Goal: Task Accomplishment & Management: Complete application form

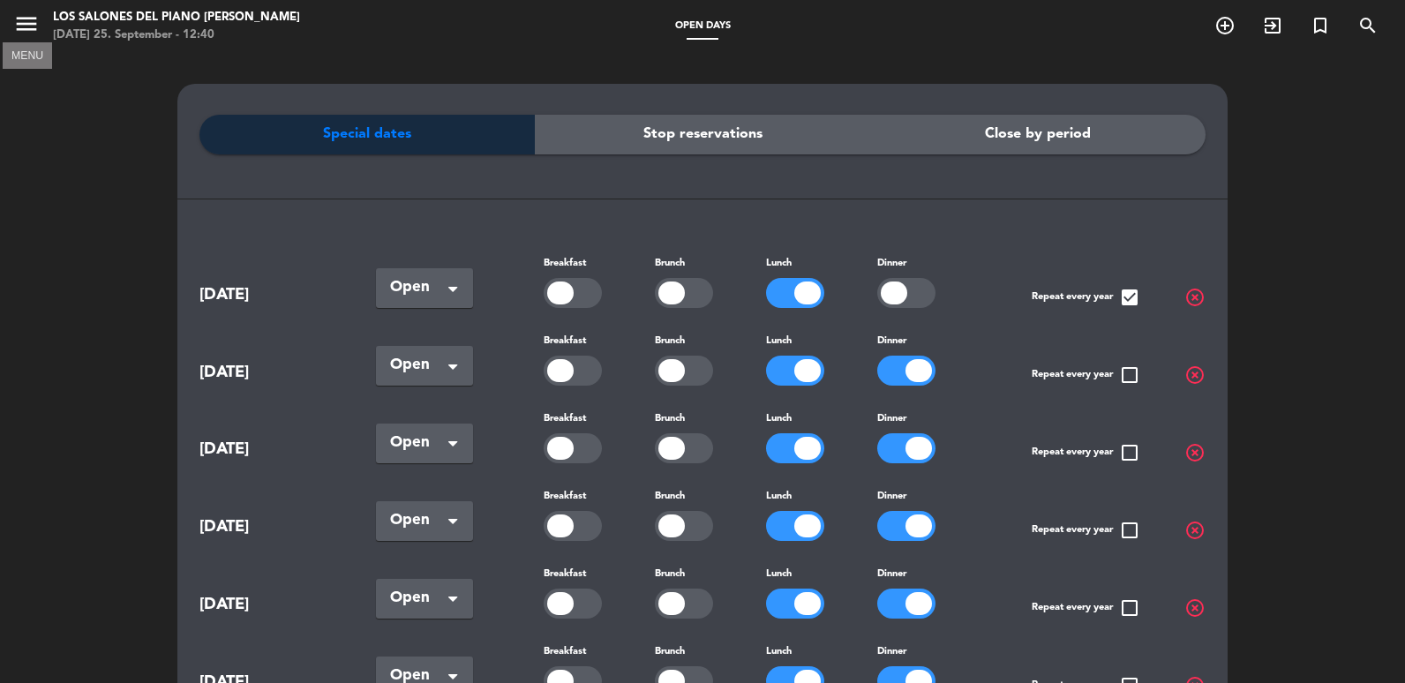
click at [20, 28] on icon "menu" at bounding box center [26, 24] width 26 height 26
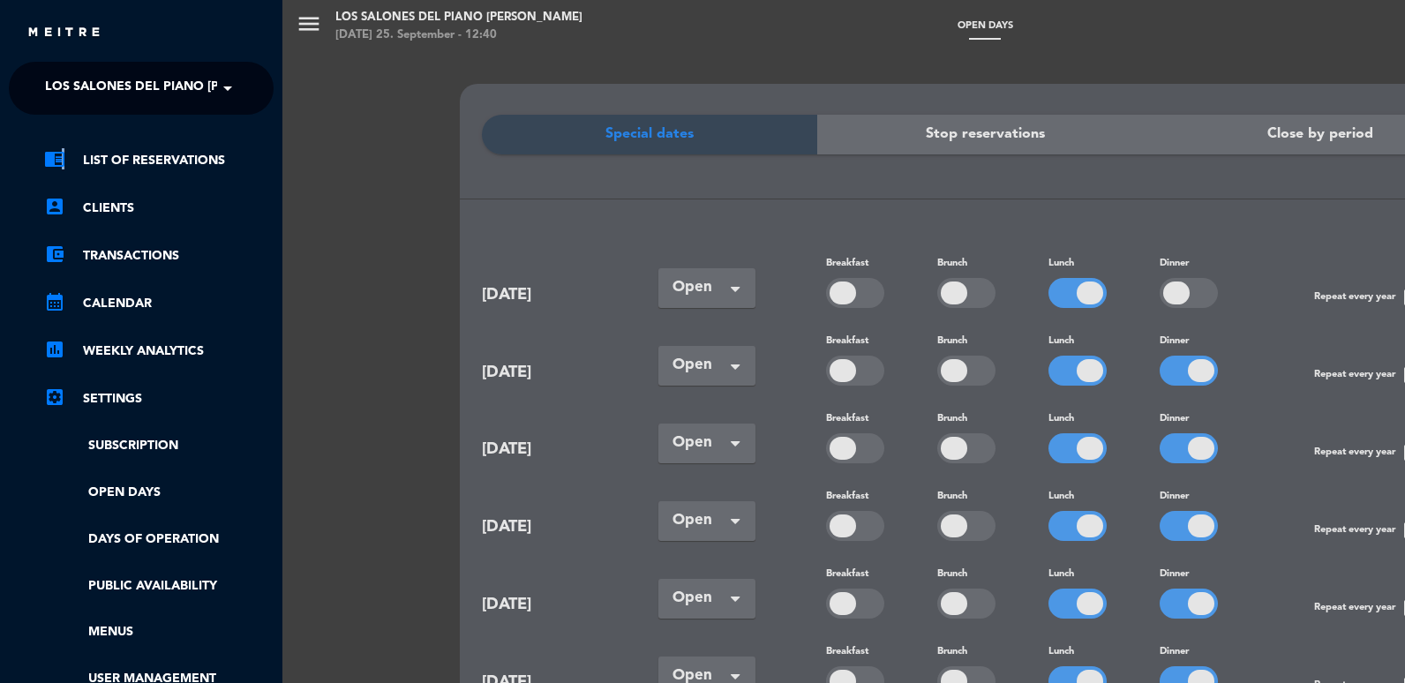
click at [64, 141] on div "chrome_reader_mode List of Reservations account_box Clients account_balance_wal…" at bounding box center [141, 452] width 291 height 674
drag, startPoint x: 64, startPoint y: 141, endPoint x: 68, endPoint y: 155, distance: 14.8
click at [68, 155] on link "chrome_reader_mode List of Reservations" at bounding box center [158, 160] width 229 height 21
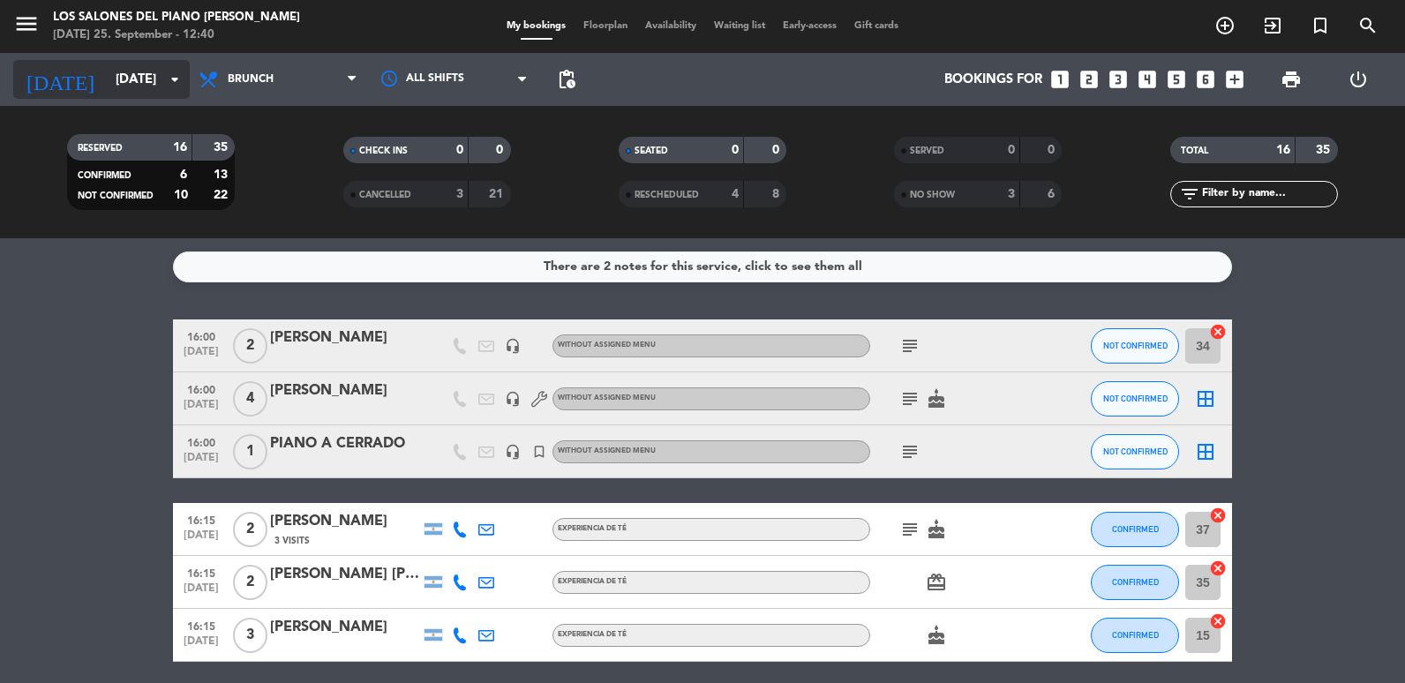
click at [158, 83] on input "[DATE]" at bounding box center [191, 80] width 169 height 33
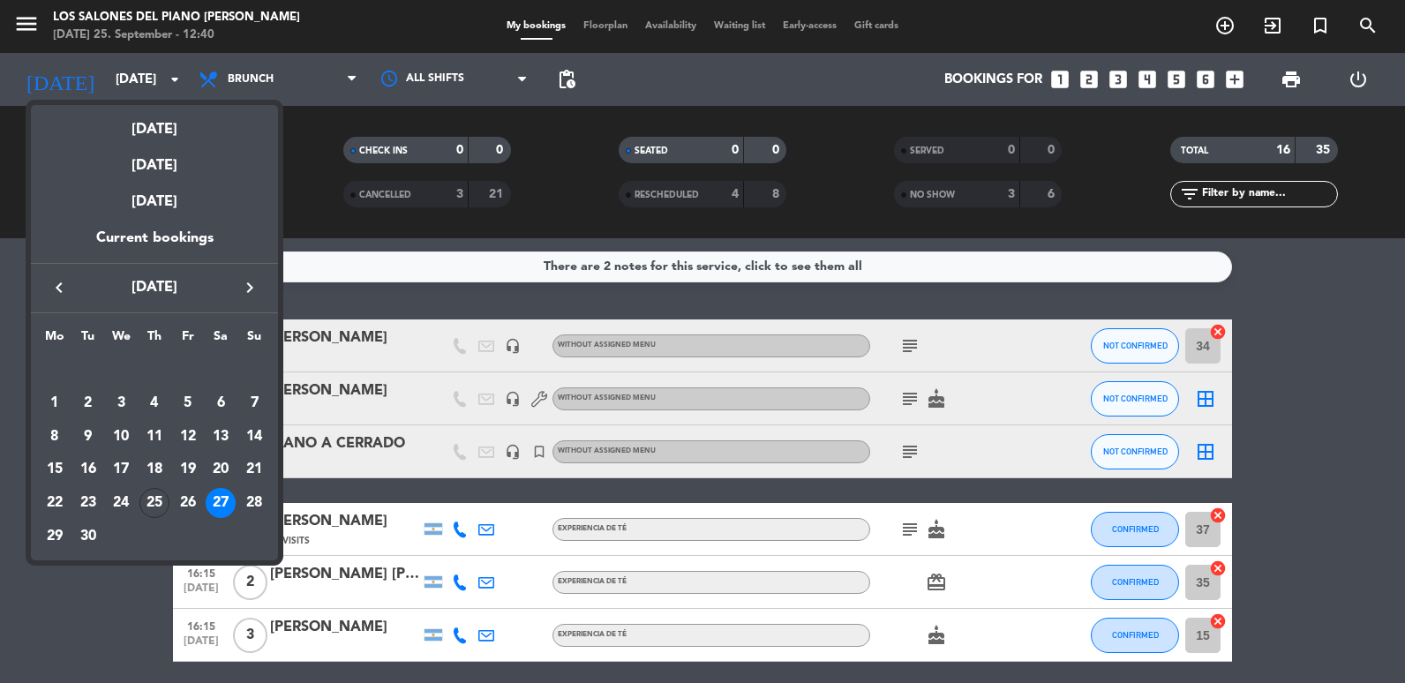
click at [252, 298] on icon "keyboard_arrow_right" at bounding box center [249, 287] width 21 height 21
click at [229, 472] on div "18" at bounding box center [221, 469] width 30 height 30
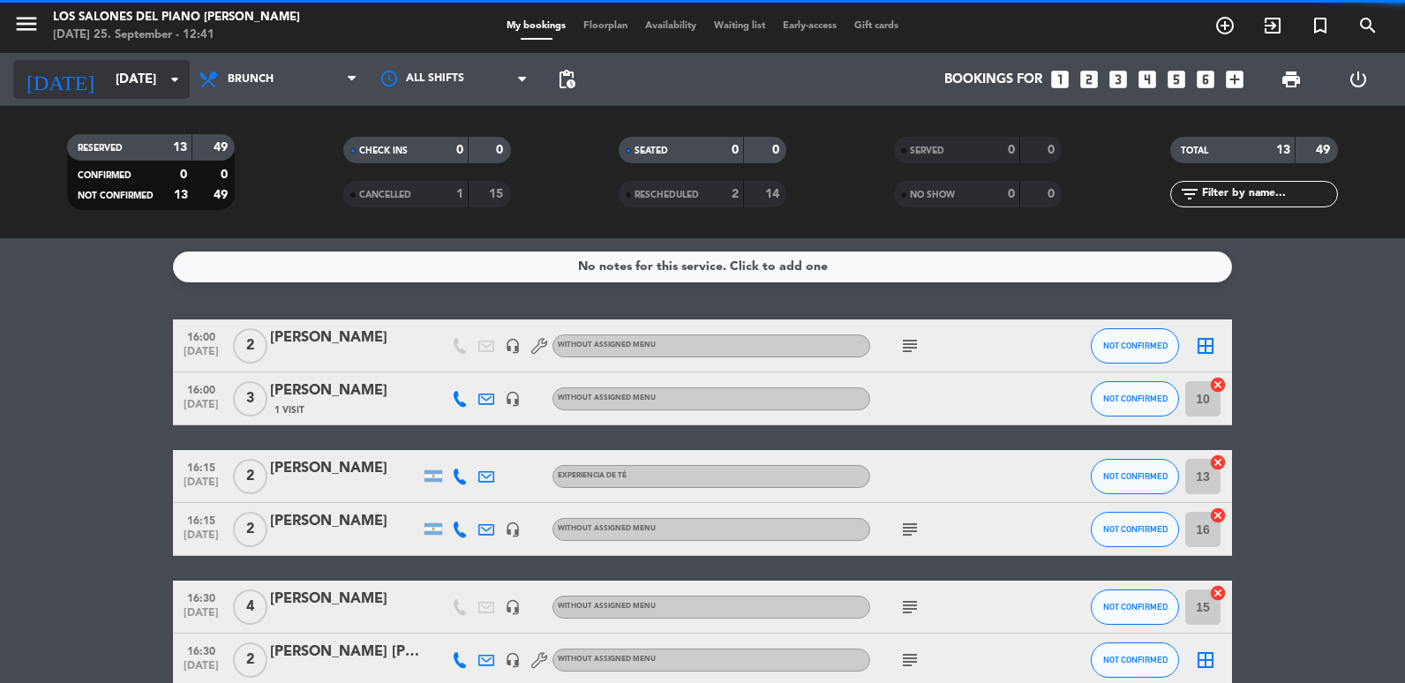
click at [107, 82] on input "[DATE]" at bounding box center [191, 80] width 169 height 33
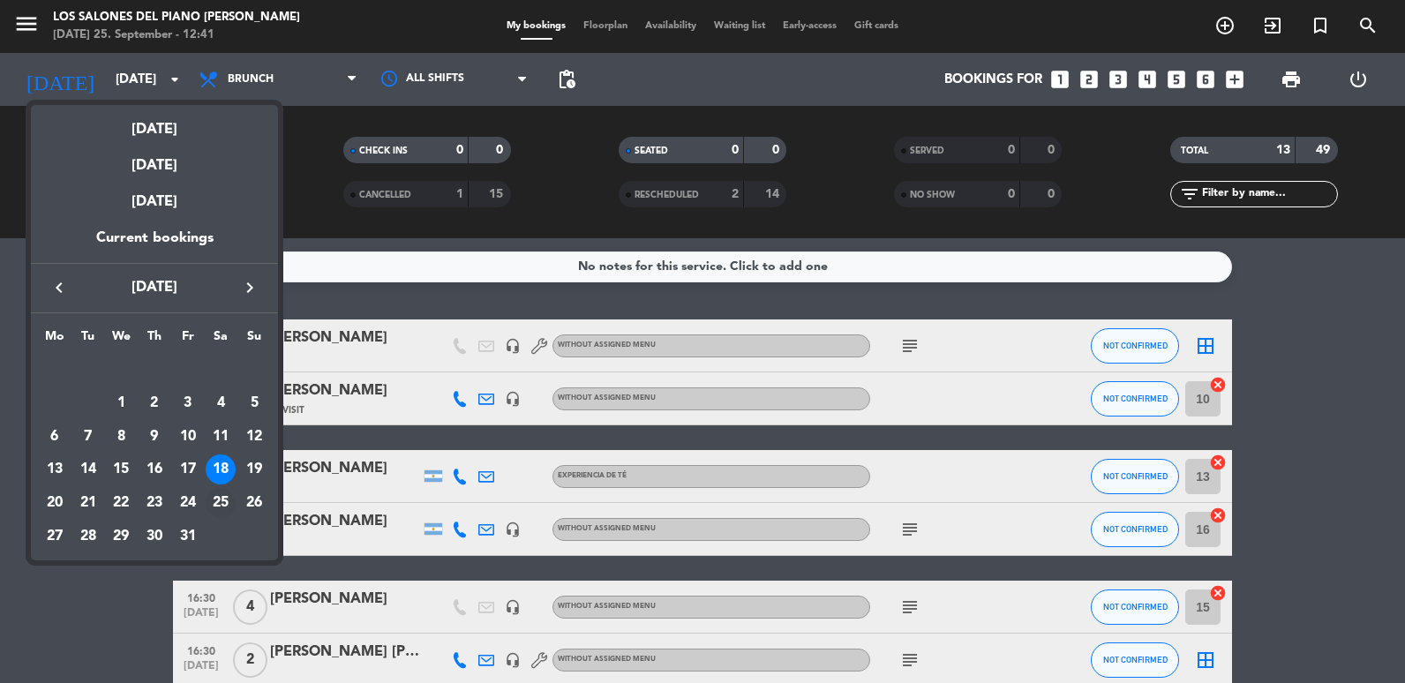
click at [216, 493] on div "25" at bounding box center [221, 503] width 30 height 30
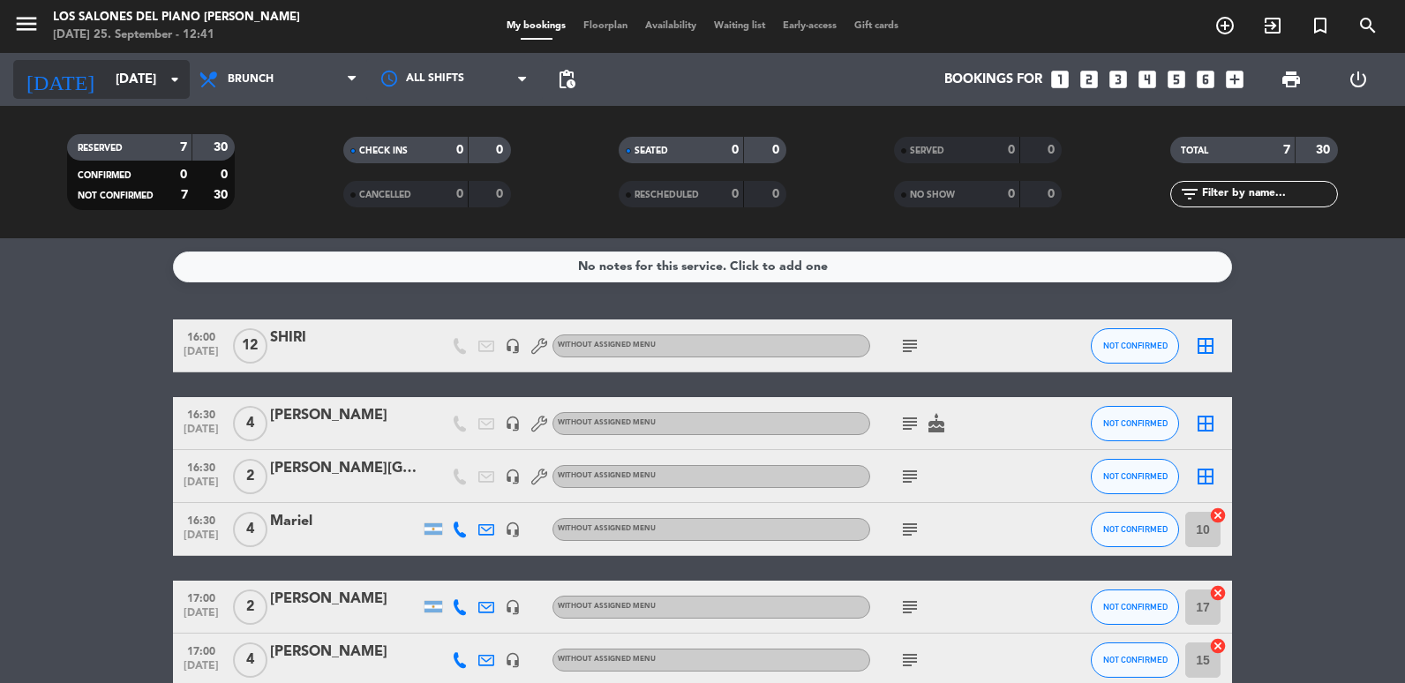
click at [122, 82] on input "[DATE]" at bounding box center [191, 80] width 169 height 33
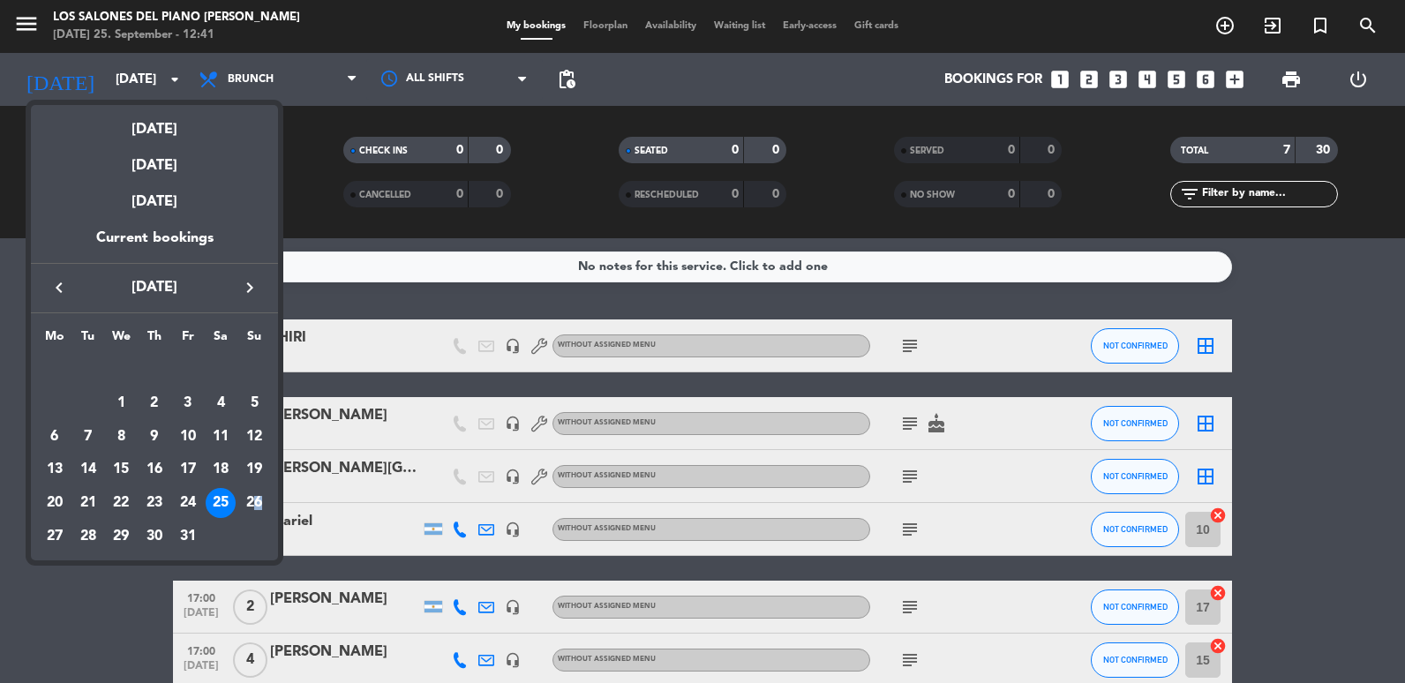
click at [259, 500] on div "26" at bounding box center [254, 503] width 30 height 30
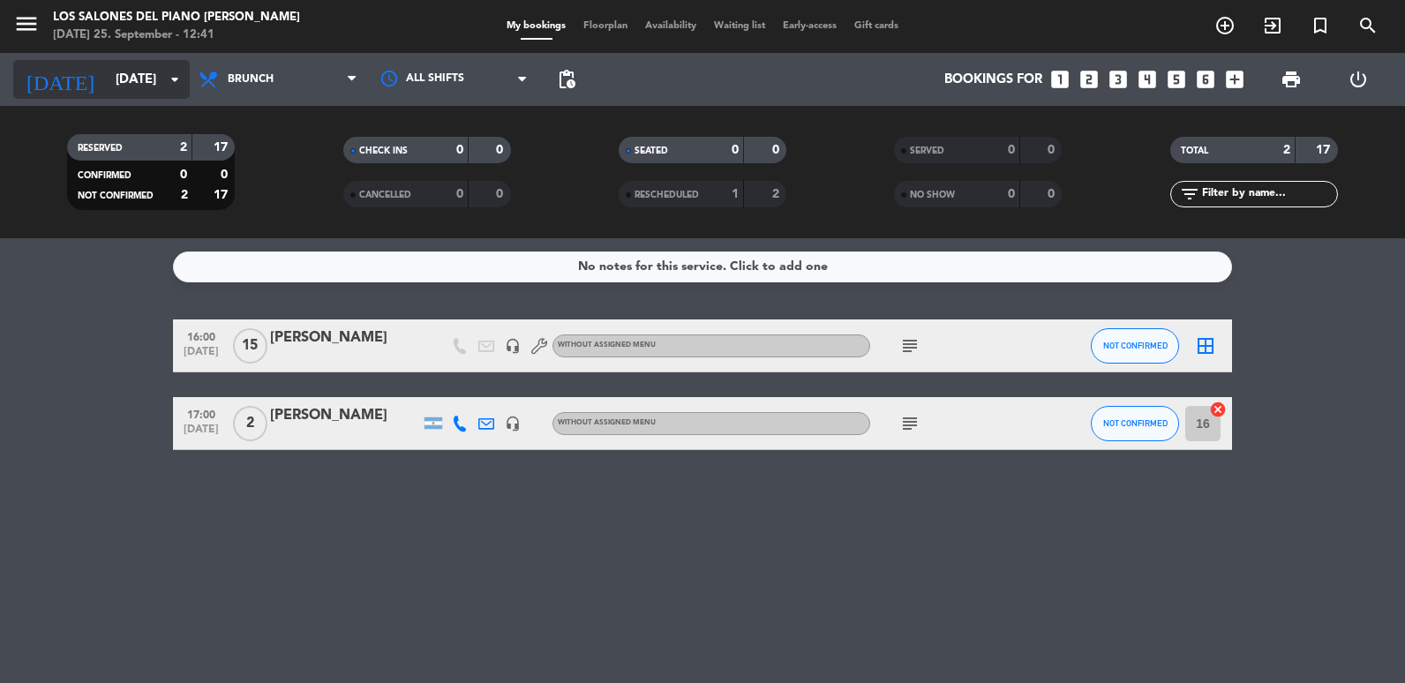
click at [107, 74] on input "[DATE]" at bounding box center [191, 80] width 169 height 33
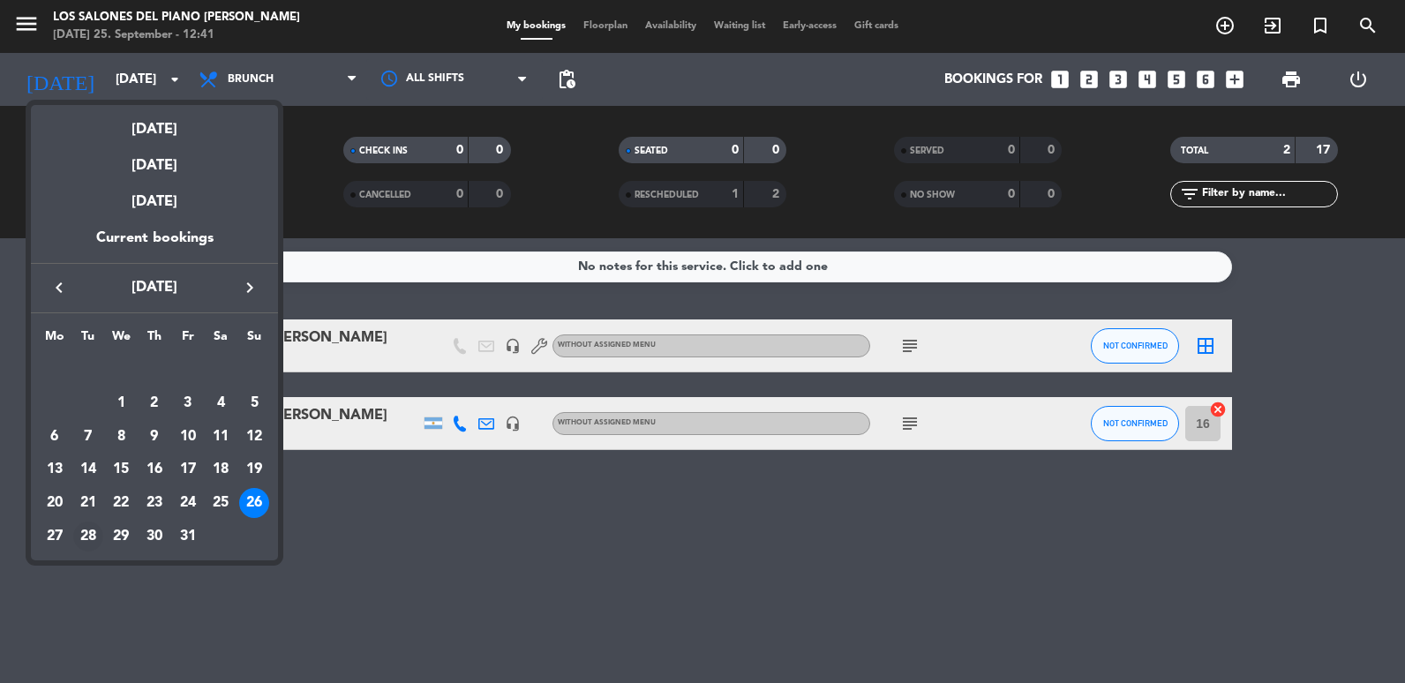
click at [80, 536] on div "28" at bounding box center [88, 536] width 30 height 30
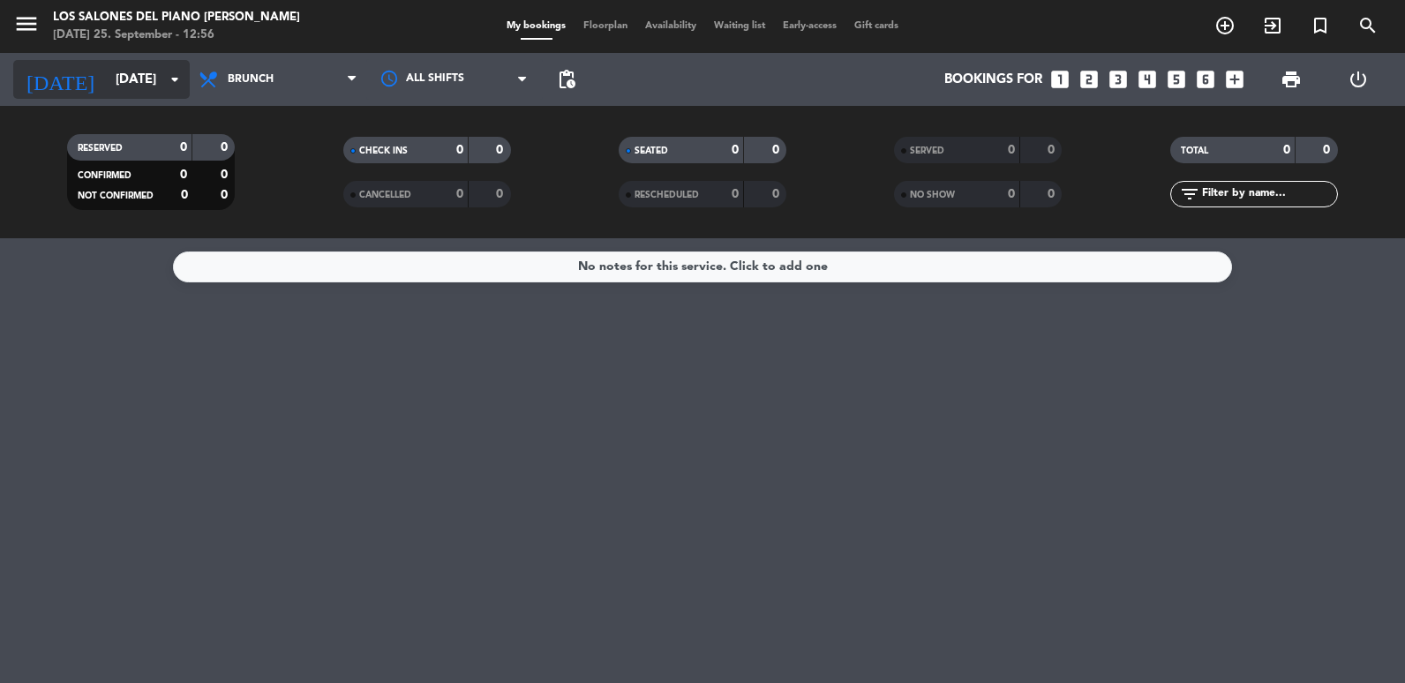
click at [107, 77] on input "[DATE]" at bounding box center [191, 80] width 169 height 33
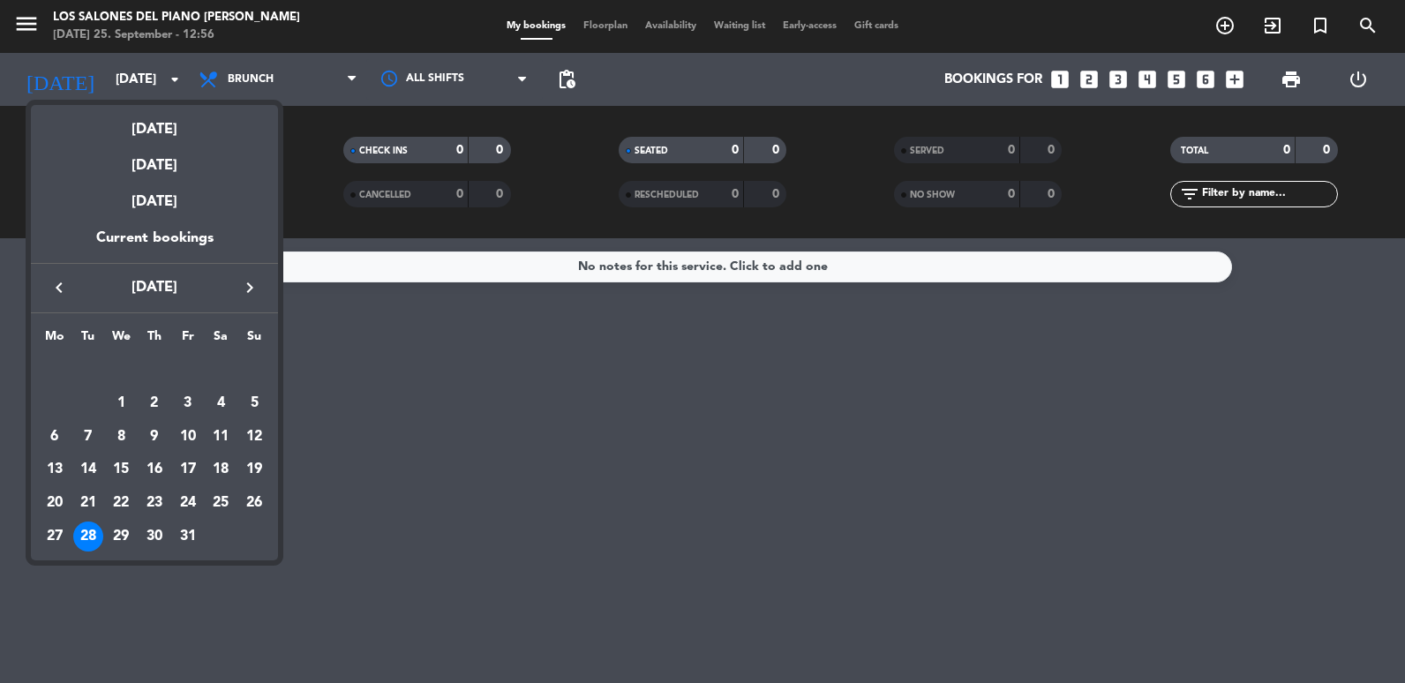
click at [55, 296] on icon "keyboard_arrow_left" at bounding box center [59, 287] width 21 height 21
click at [194, 506] on div "26" at bounding box center [188, 503] width 30 height 30
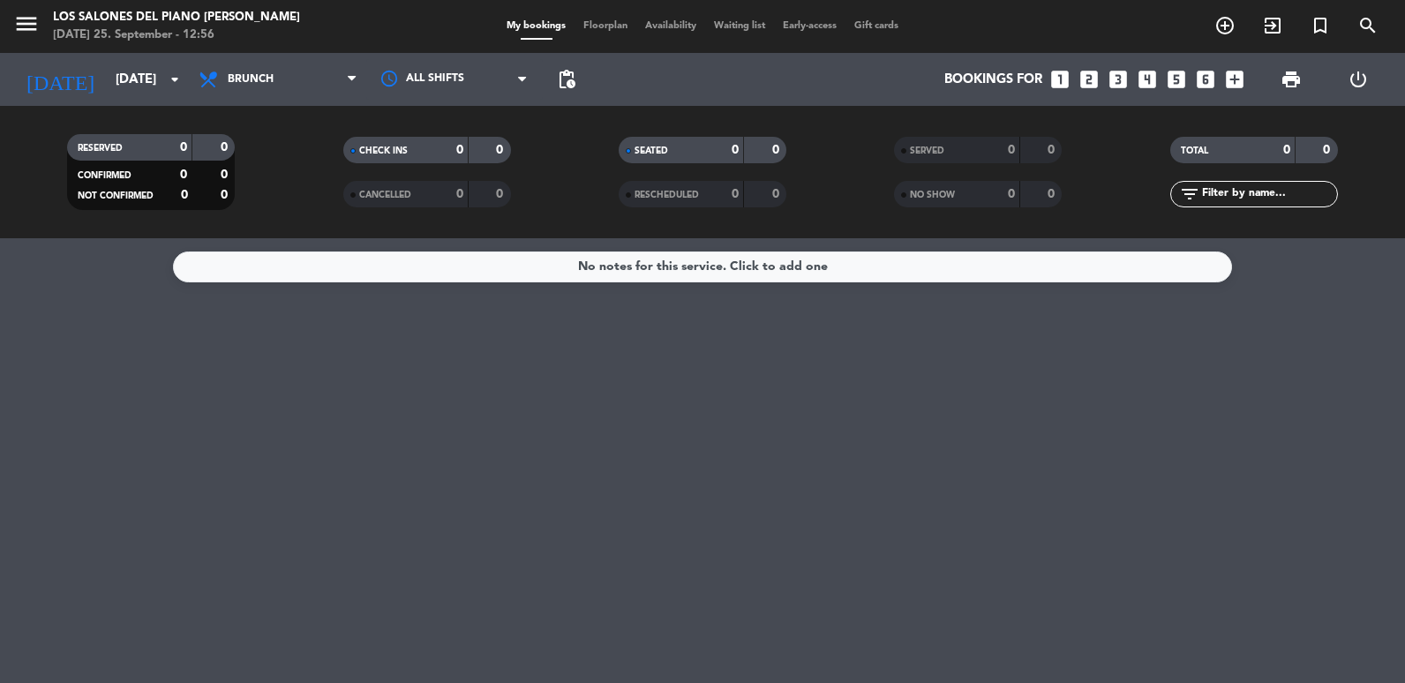
type input "[DATE]"
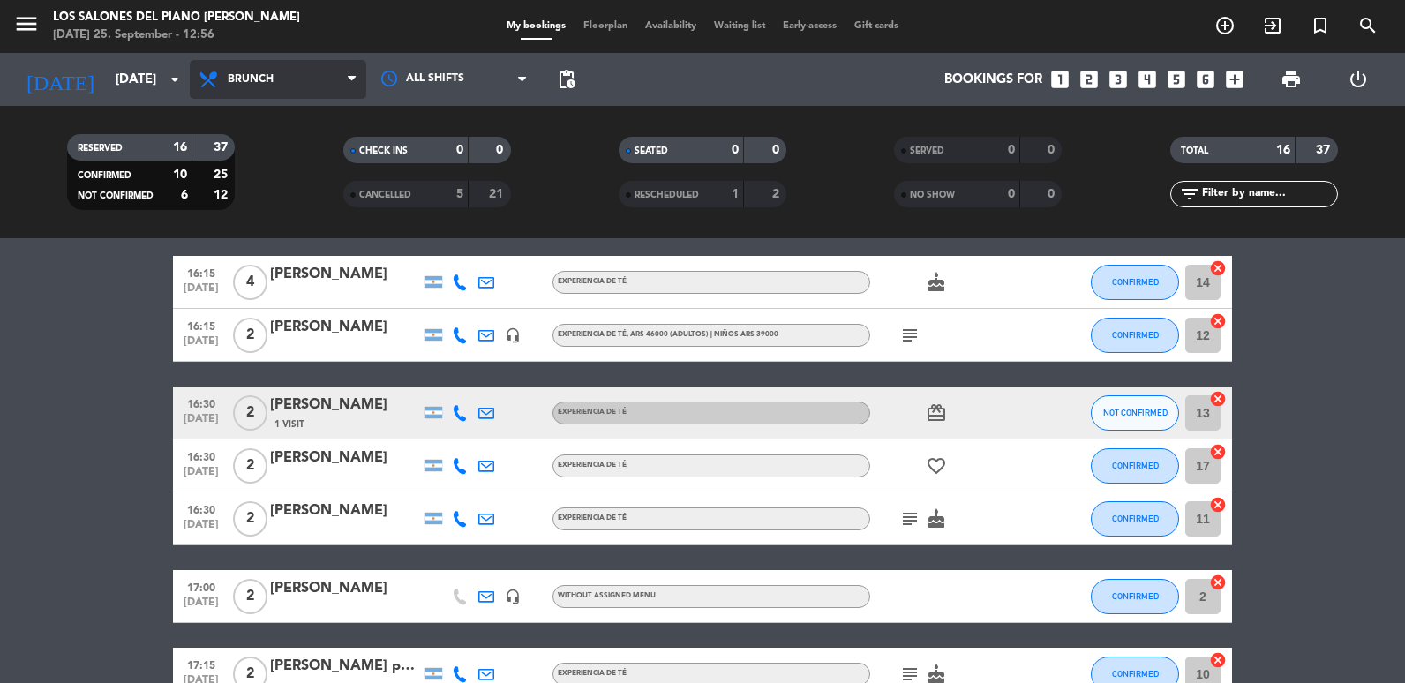
scroll to position [176, 0]
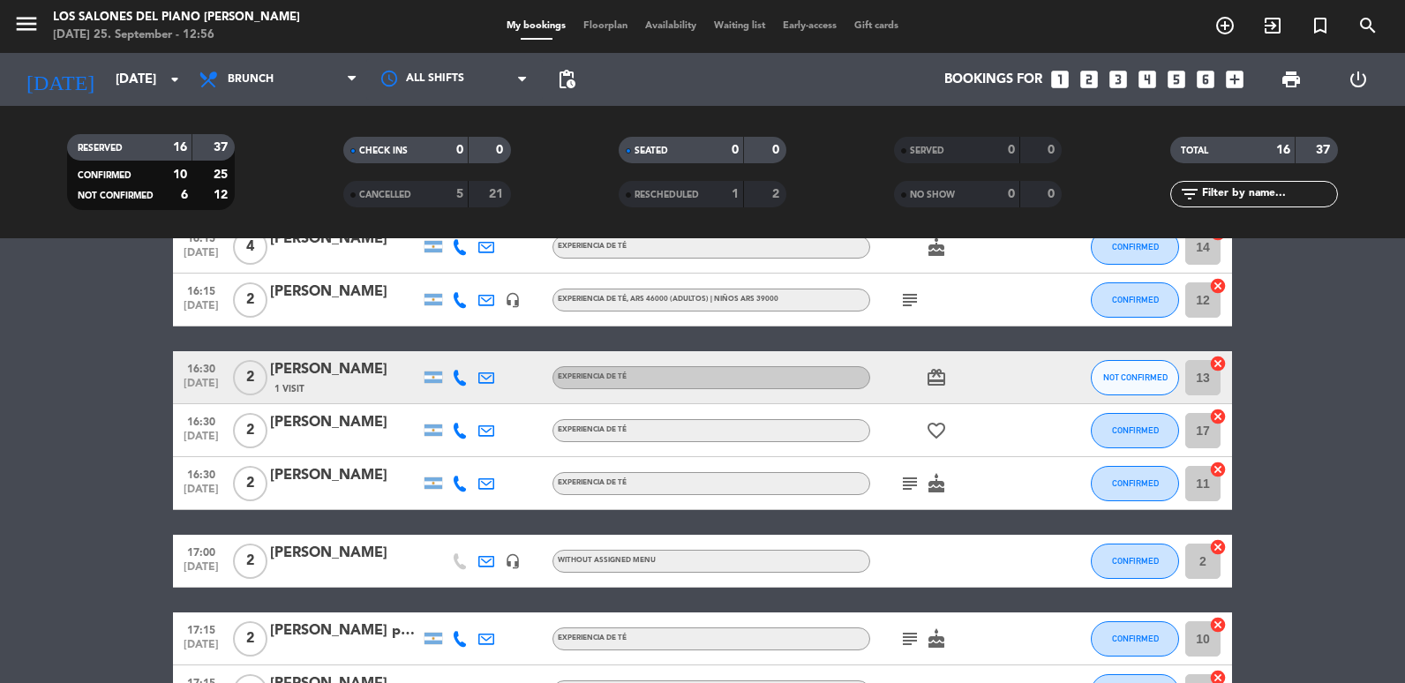
click at [235, 54] on div "All services Breakfast Brunch Lunch Dinner Brunch All services Breakfast Brunch…" at bounding box center [278, 79] width 176 height 53
click at [240, 68] on span "Brunch" at bounding box center [278, 79] width 176 height 39
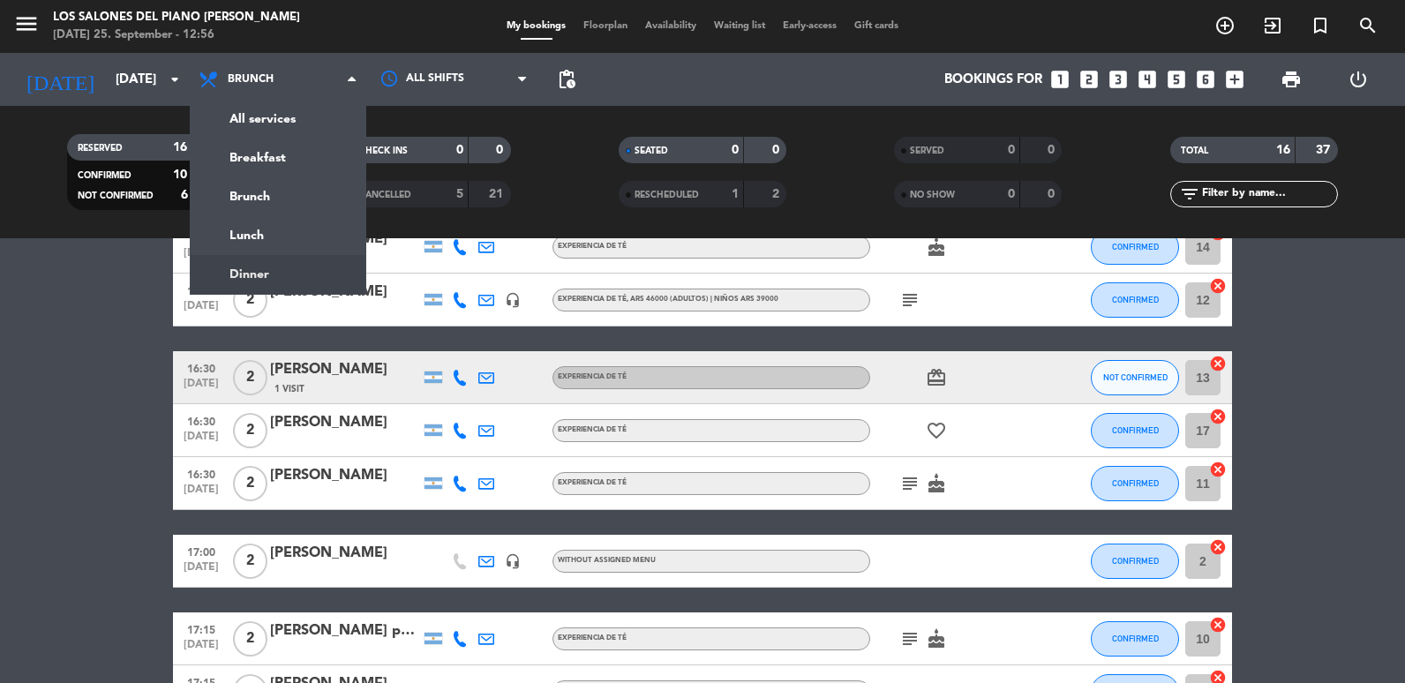
click at [259, 279] on ng-component "menu Los Salones del Piano [PERSON_NAME] [DATE] 25. September - 12:56 My bookin…" at bounding box center [702, 341] width 1405 height 683
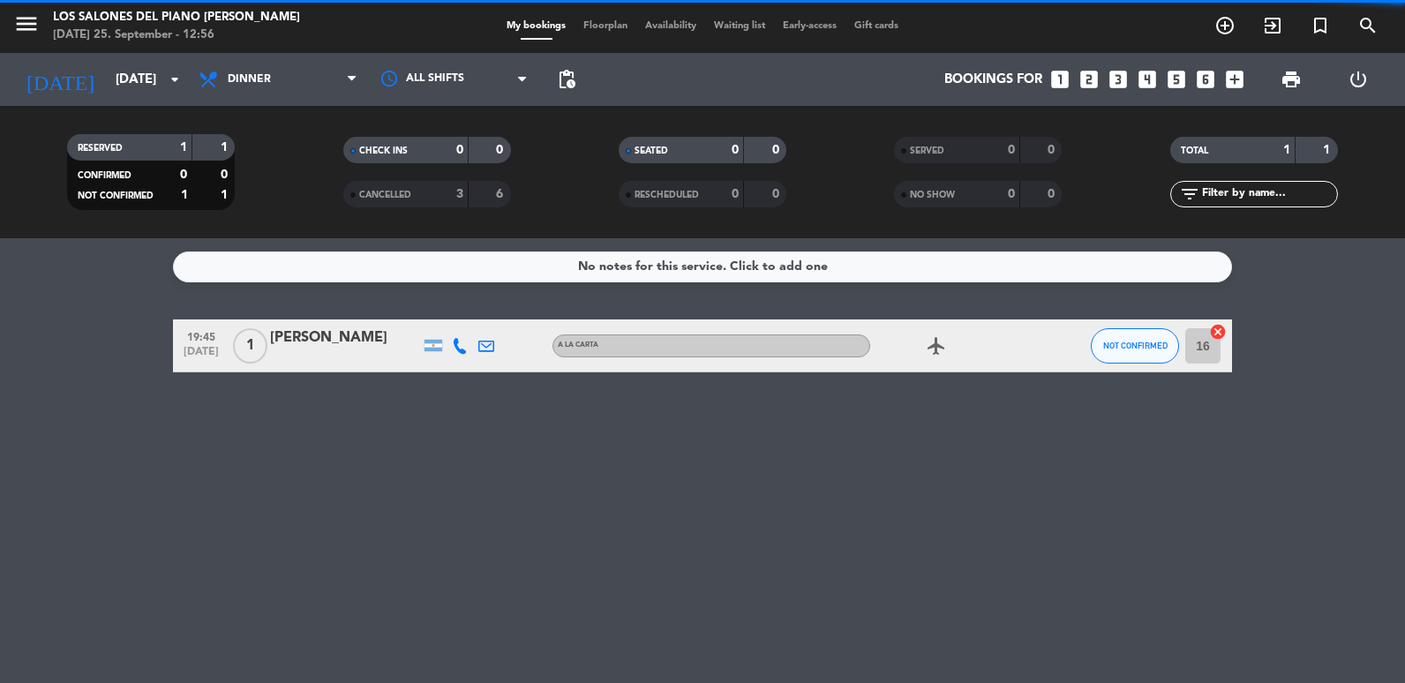
scroll to position [0, 0]
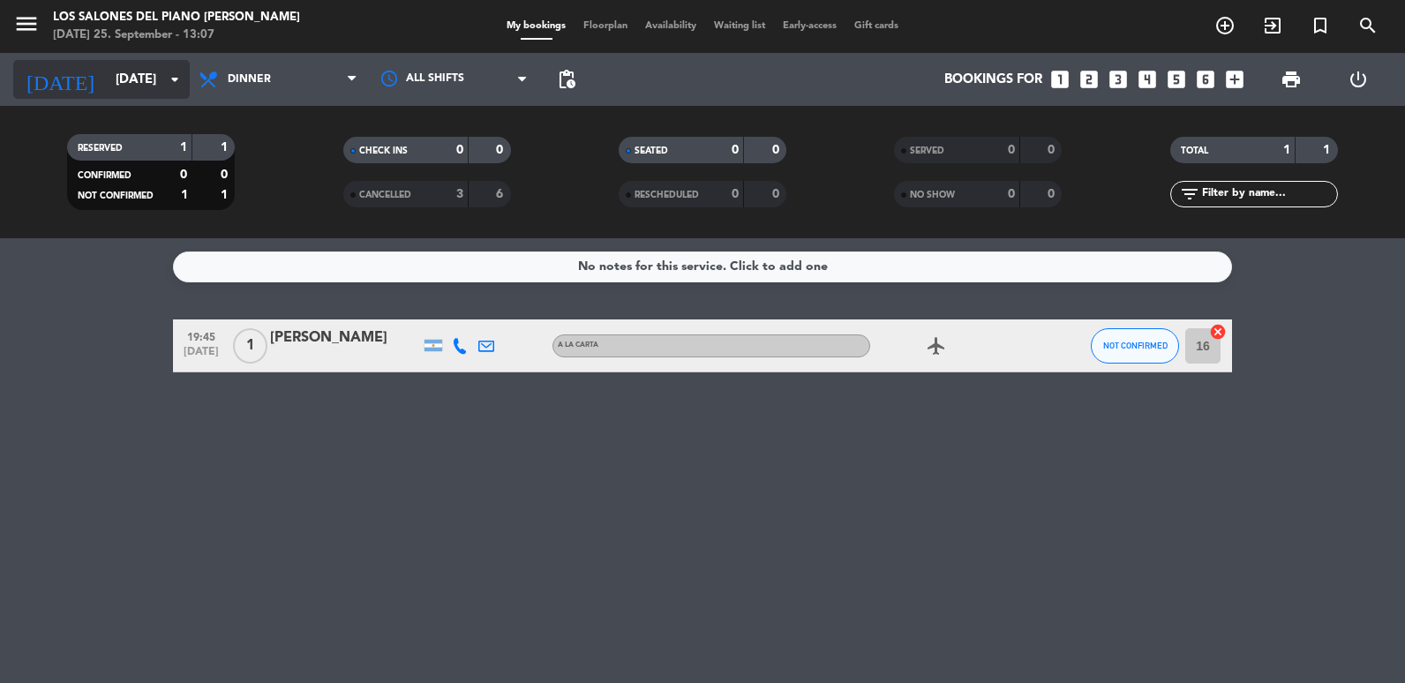
click at [133, 89] on input "[DATE]" at bounding box center [191, 80] width 169 height 33
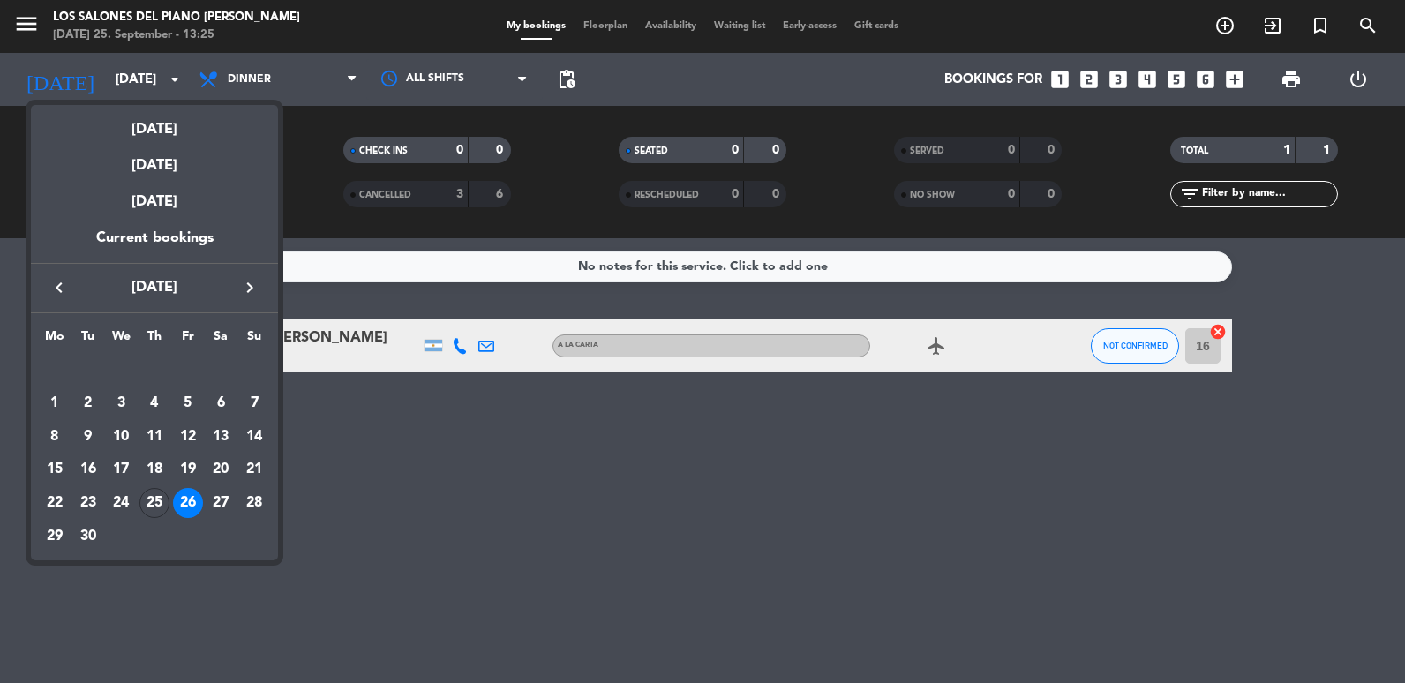
click at [638, 453] on div at bounding box center [702, 341] width 1405 height 683
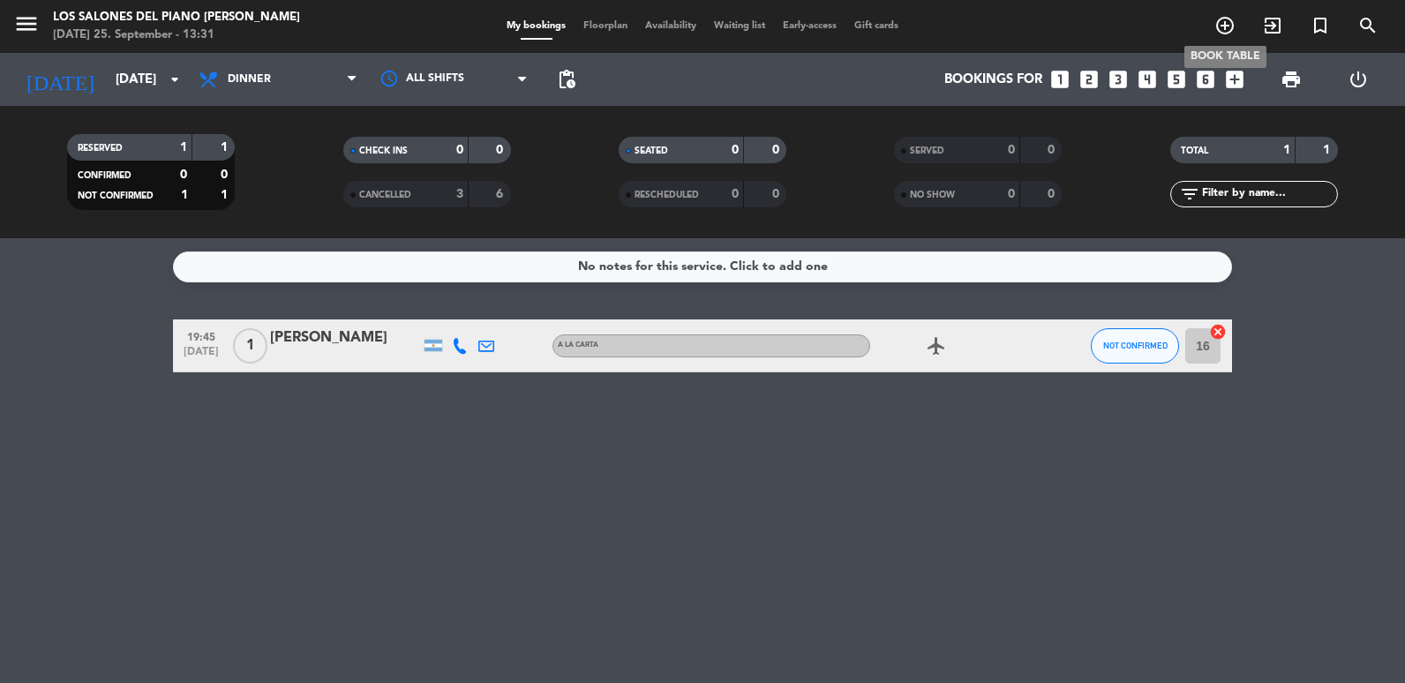
click at [1211, 30] on span "add_circle_outline" at bounding box center [1225, 26] width 48 height 30
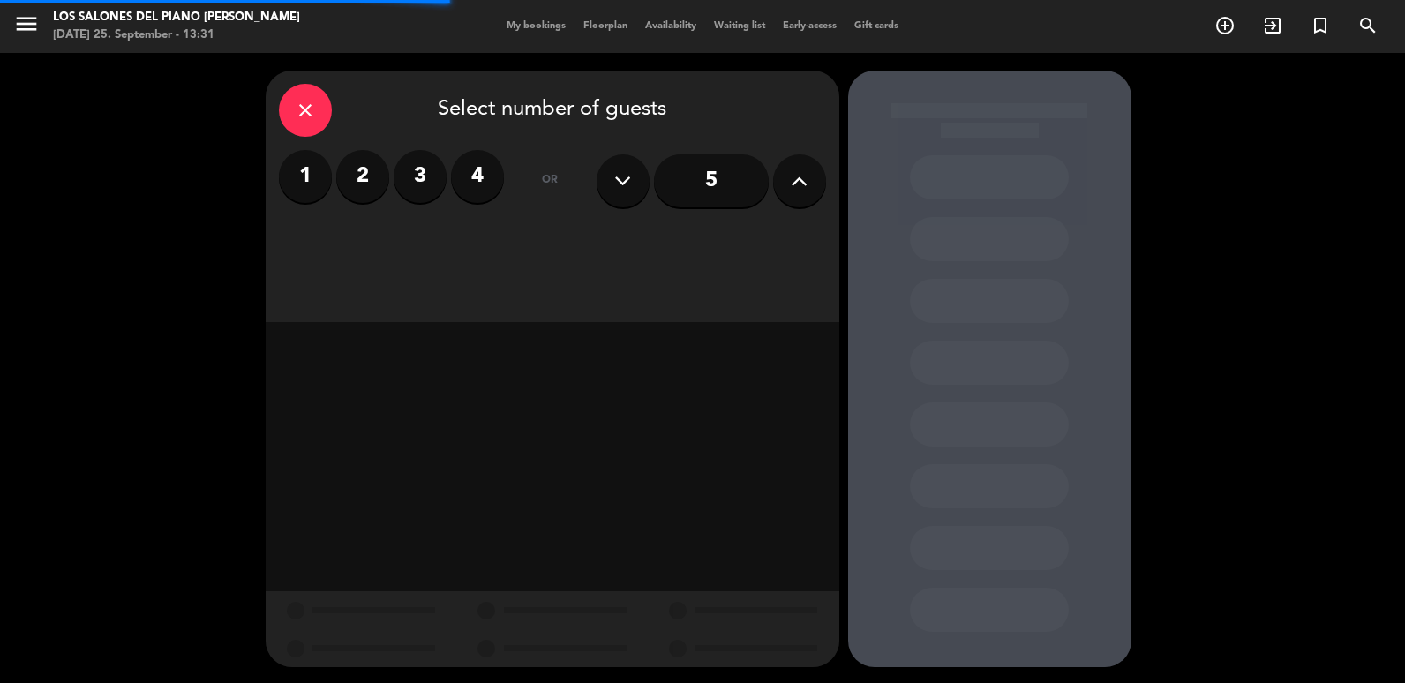
click at [825, 186] on button at bounding box center [799, 180] width 53 height 53
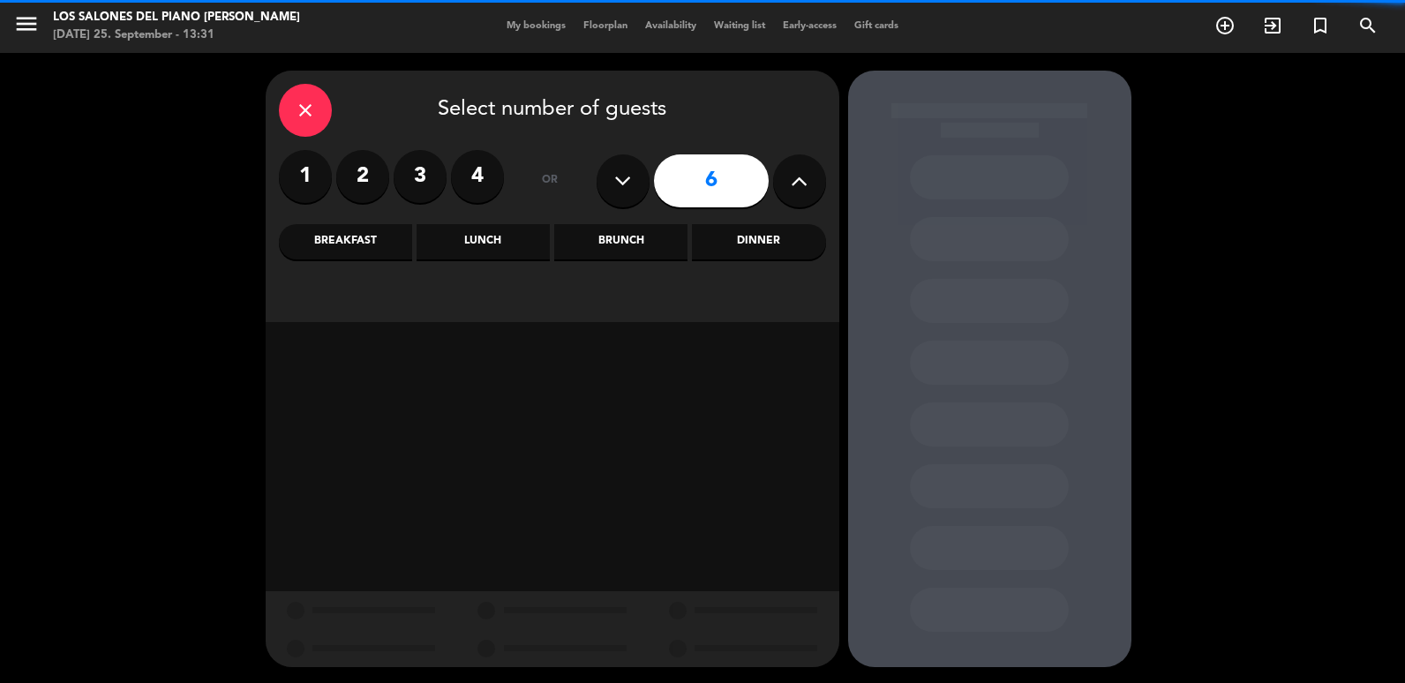
click at [785, 184] on button at bounding box center [799, 180] width 53 height 53
type input "7"
